Goal: Browse casually

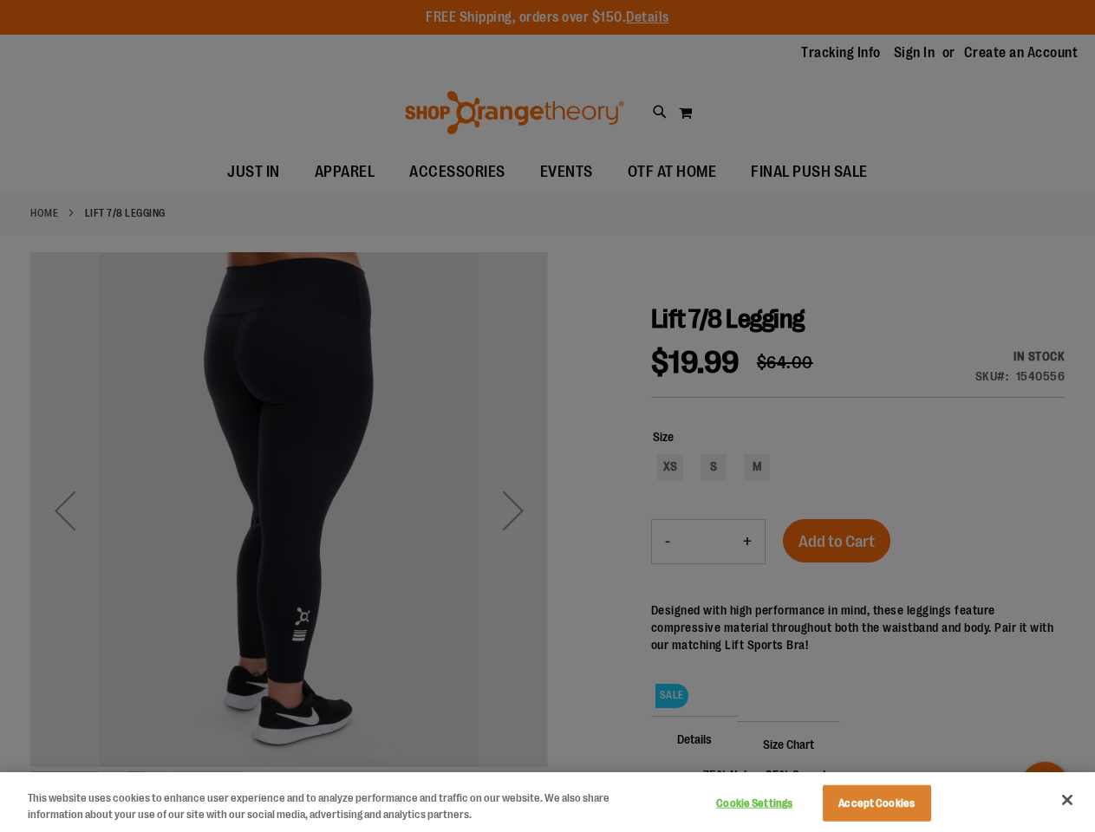
click at [547, 416] on div at bounding box center [547, 416] width 1095 height 832
click at [776, 803] on button "Cookie Settings" at bounding box center [754, 803] width 108 height 35
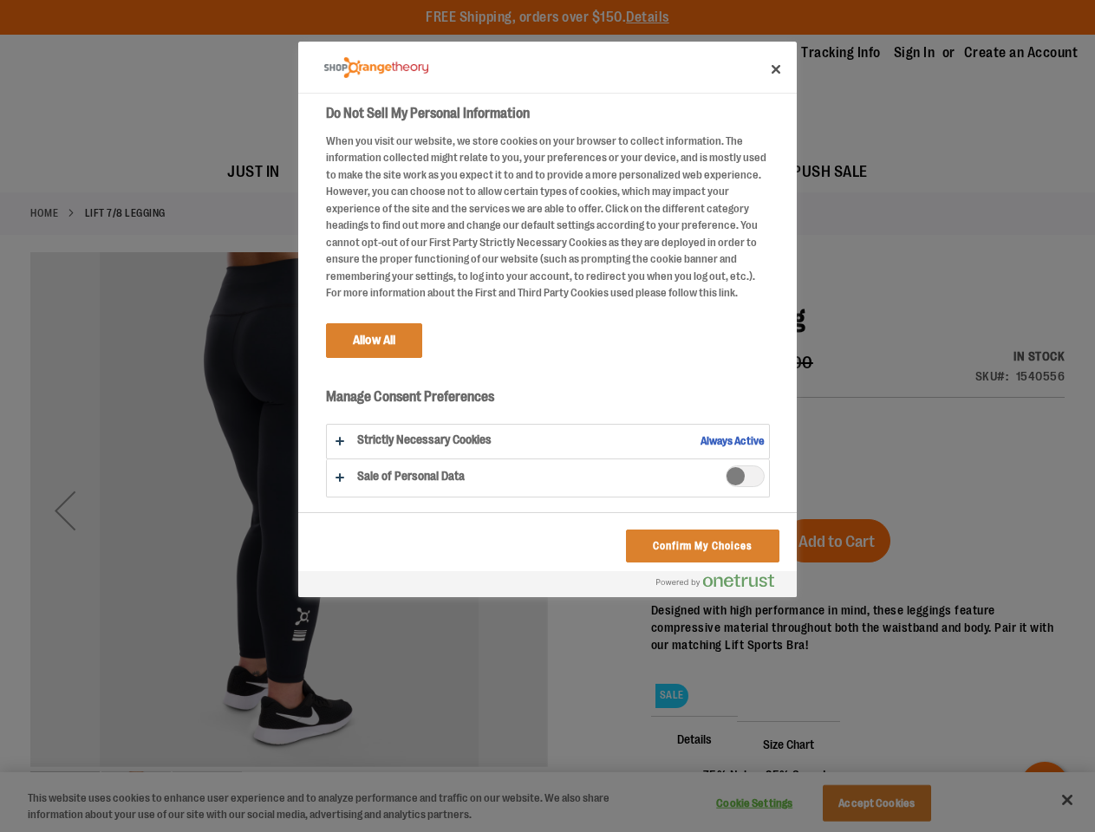
click at [898, 803] on div at bounding box center [547, 416] width 1095 height 832
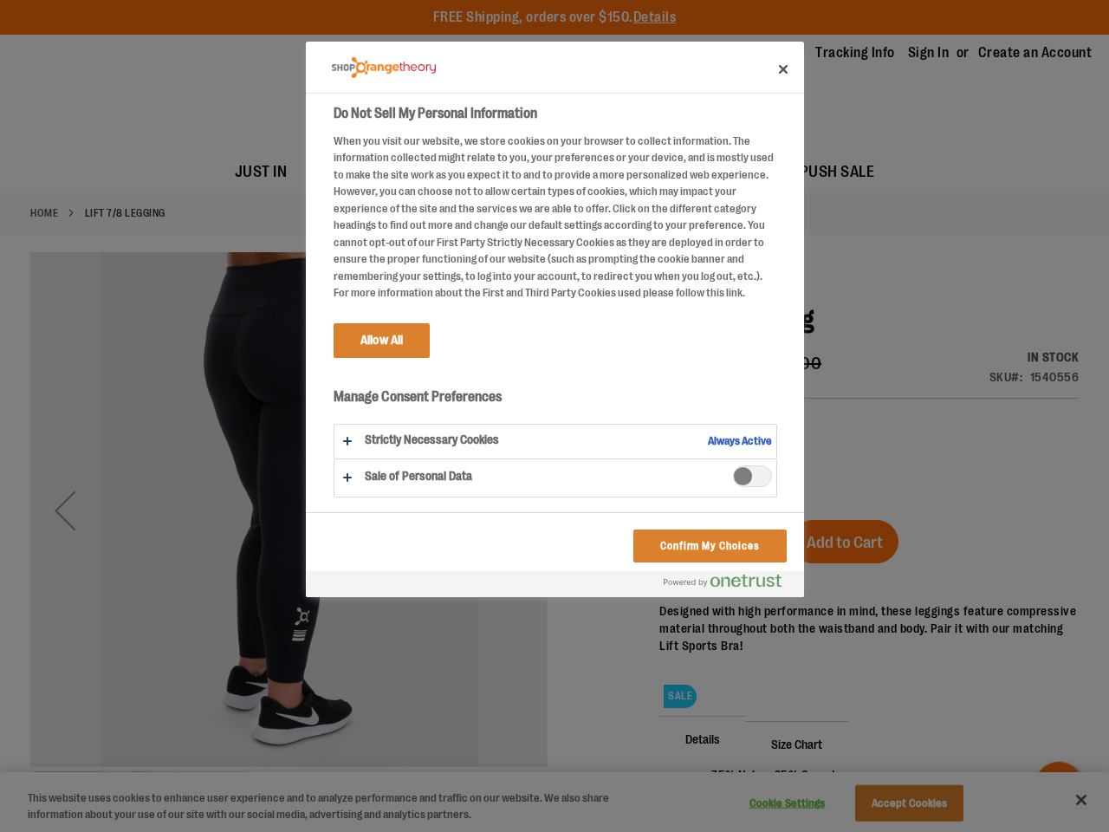
click at [1067, 800] on div at bounding box center [554, 416] width 1109 height 832
click at [907, 831] on html "Skip to Content The store will not work correctly when cookies are disabled. FR…" at bounding box center [554, 416] width 1109 height 832
